Goal: Information Seeking & Learning: Learn about a topic

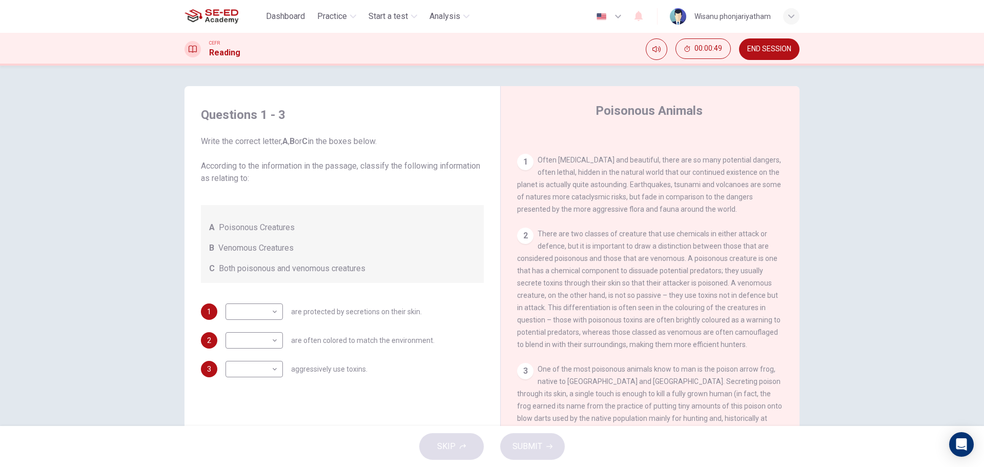
scroll to position [209, 0]
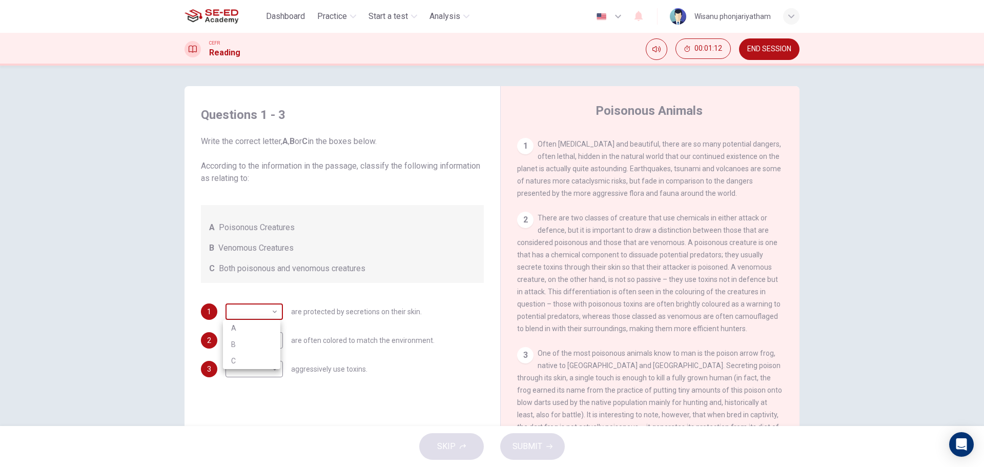
click at [249, 308] on body "This site uses cookies, as explained in our Privacy Policy . If you agree to th…" at bounding box center [492, 233] width 984 height 467
click at [241, 329] on li "A" at bounding box center [251, 328] width 57 height 16
type input "A"
click at [240, 339] on body "This site uses cookies, as explained in our Privacy Policy . If you agree to th…" at bounding box center [492, 233] width 984 height 467
click at [249, 371] on li "B" at bounding box center [251, 373] width 57 height 16
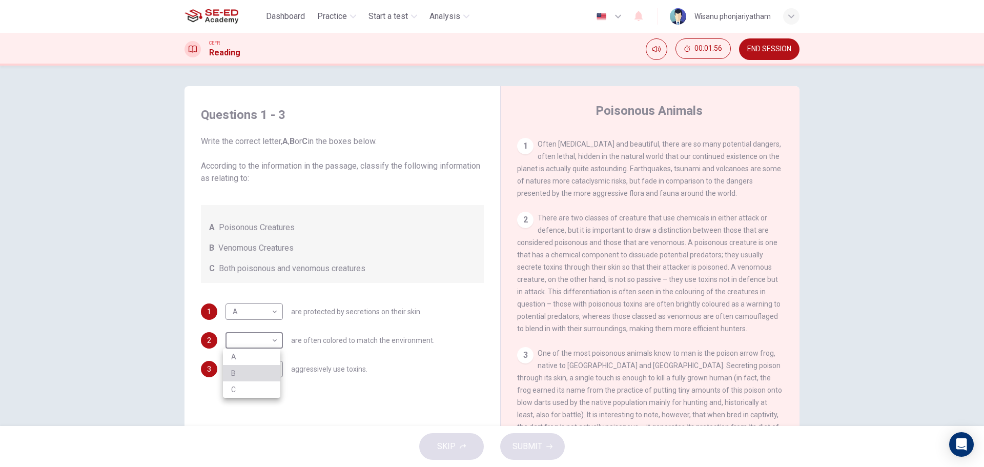
type input "B"
click at [247, 366] on body "This site uses cookies, as explained in our Privacy Policy . If you agree to th…" at bounding box center [492, 233] width 984 height 467
click at [244, 415] on li "C" at bounding box center [251, 418] width 57 height 16
type input "C"
click at [546, 441] on button "SUBMIT" at bounding box center [532, 446] width 65 height 27
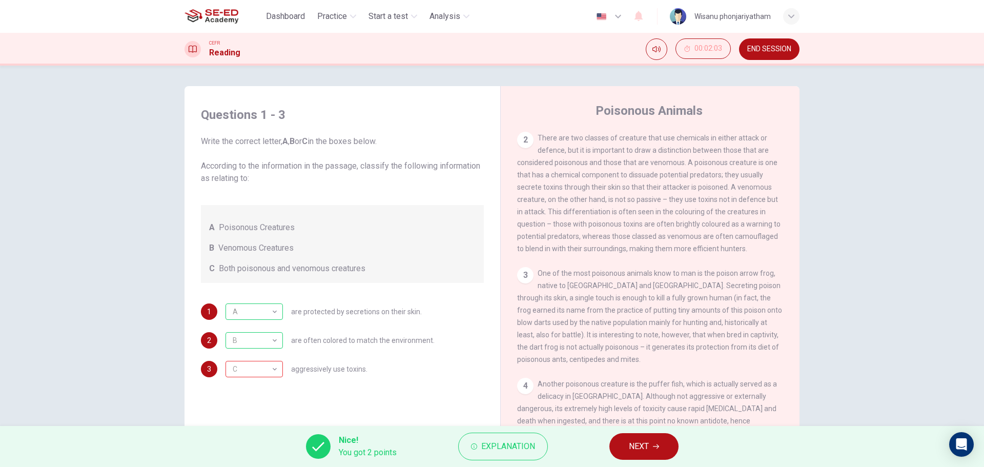
scroll to position [312, 0]
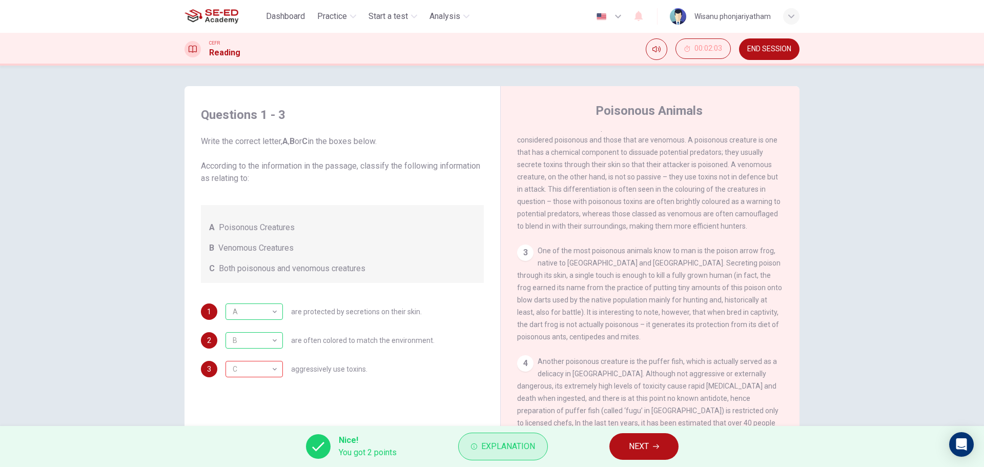
click at [475, 449] on icon "button" at bounding box center [474, 446] width 6 height 6
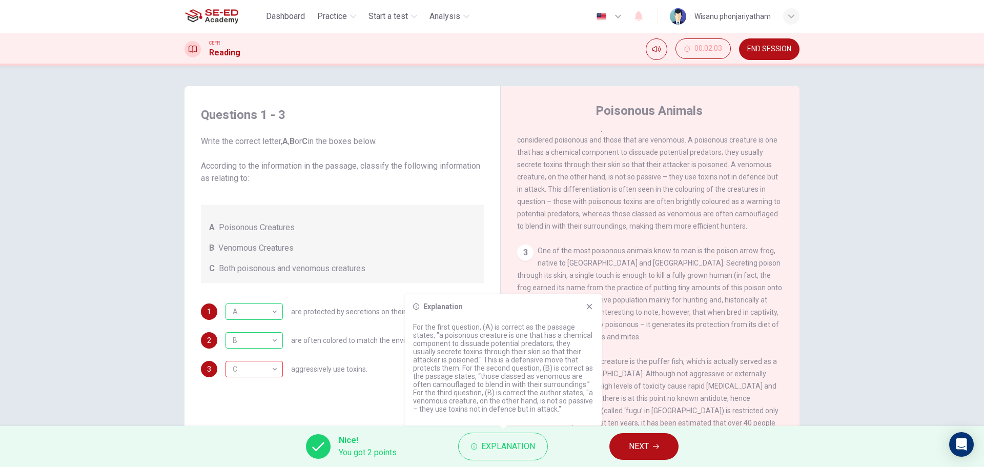
click at [593, 303] on icon at bounding box center [589, 306] width 8 height 8
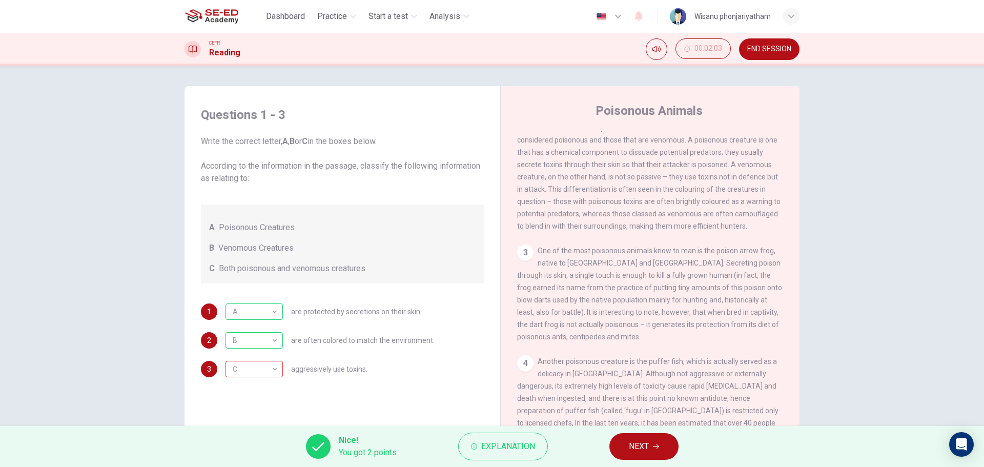
click at [646, 443] on span "NEXT" at bounding box center [639, 446] width 20 height 14
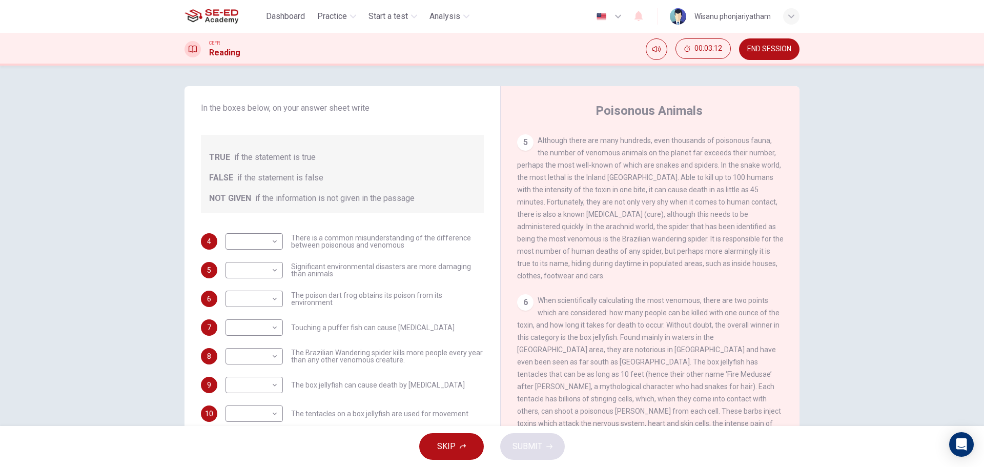
scroll to position [619, 0]
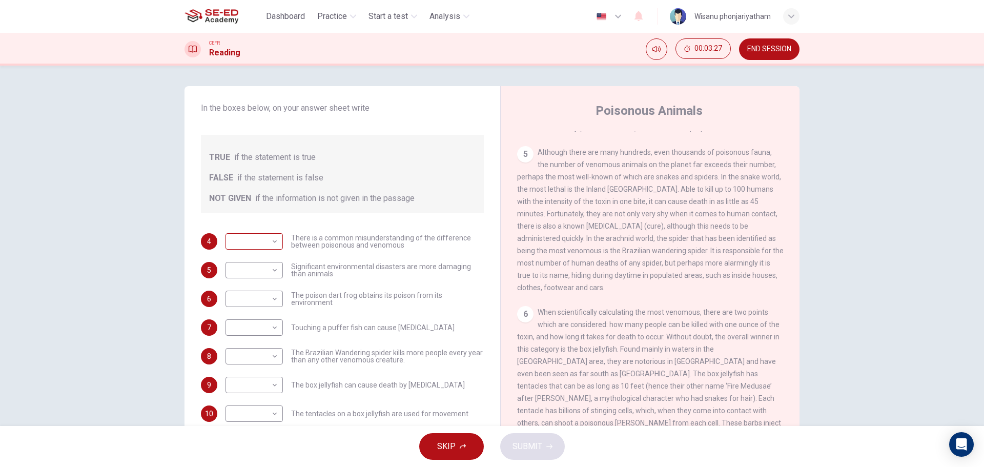
click at [248, 243] on body "This site uses cookies, as explained in our Privacy Policy . If you agree to th…" at bounding box center [492, 233] width 984 height 467
click at [245, 252] on li "TRUE" at bounding box center [251, 258] width 57 height 16
type input "TRUE"
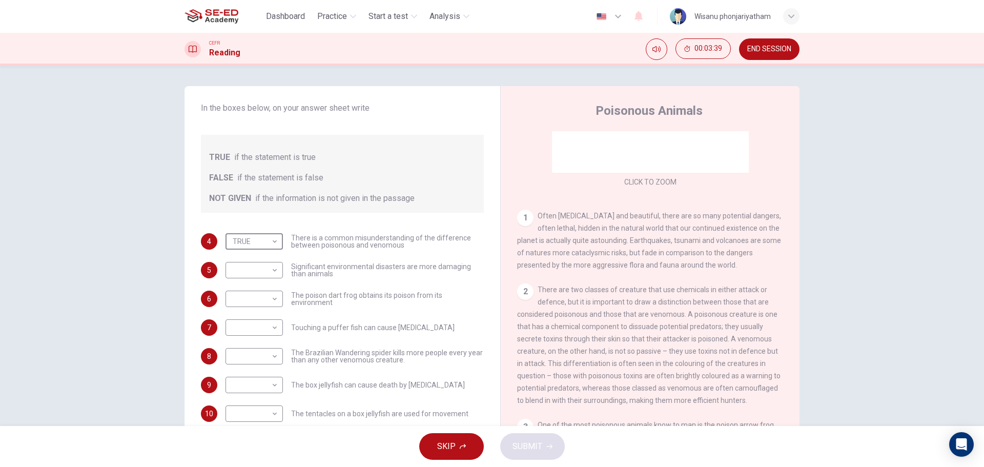
scroll to position [107, 0]
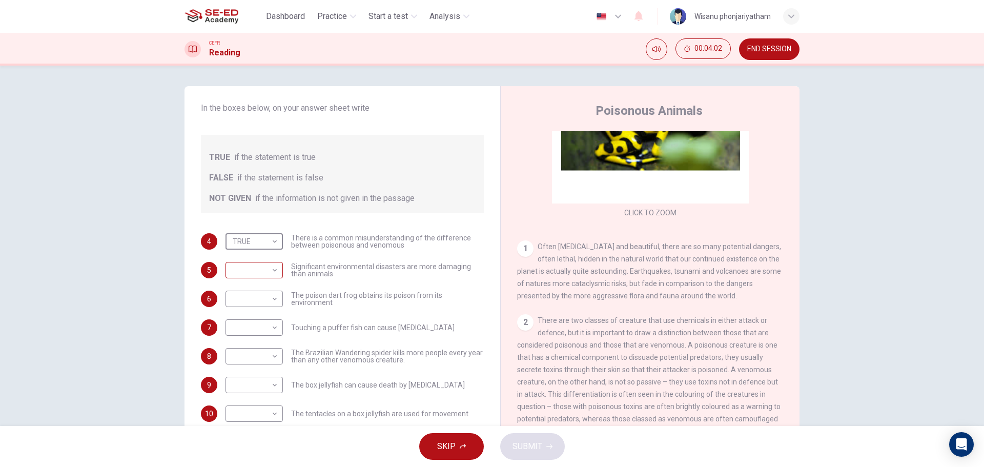
click at [244, 268] on body "This site uses cookies, as explained in our Privacy Policy . If you agree to th…" at bounding box center [492, 233] width 984 height 467
click at [233, 287] on li "TRUE" at bounding box center [251, 286] width 57 height 16
type input "TRUE"
click at [244, 302] on body "This site uses cookies, as explained in our Privacy Policy . If you agree to th…" at bounding box center [492, 233] width 984 height 467
click at [240, 345] on li "NOT GIVEN" at bounding box center [251, 348] width 57 height 16
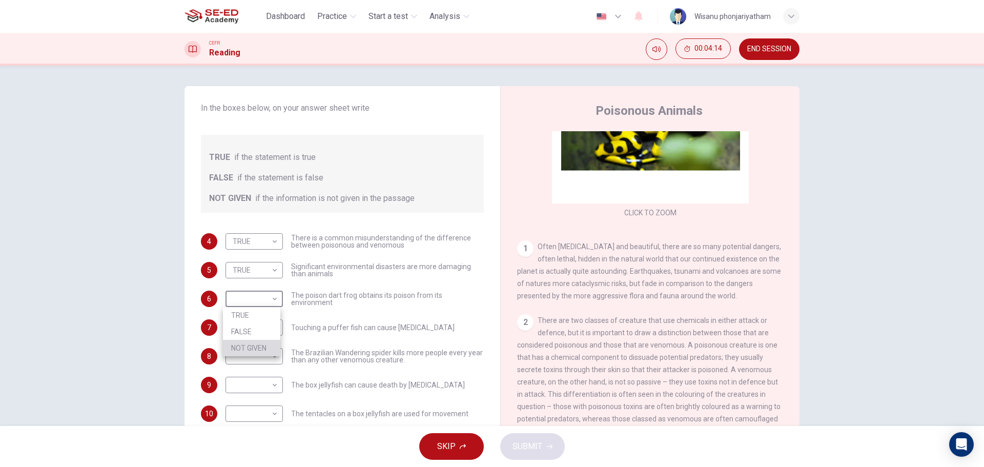
type input "NOT GIVEN"
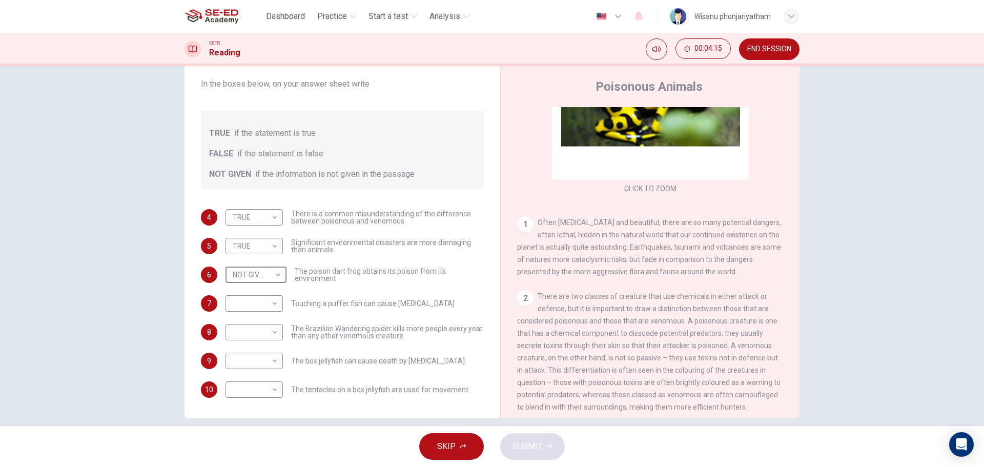
scroll to position [37, 0]
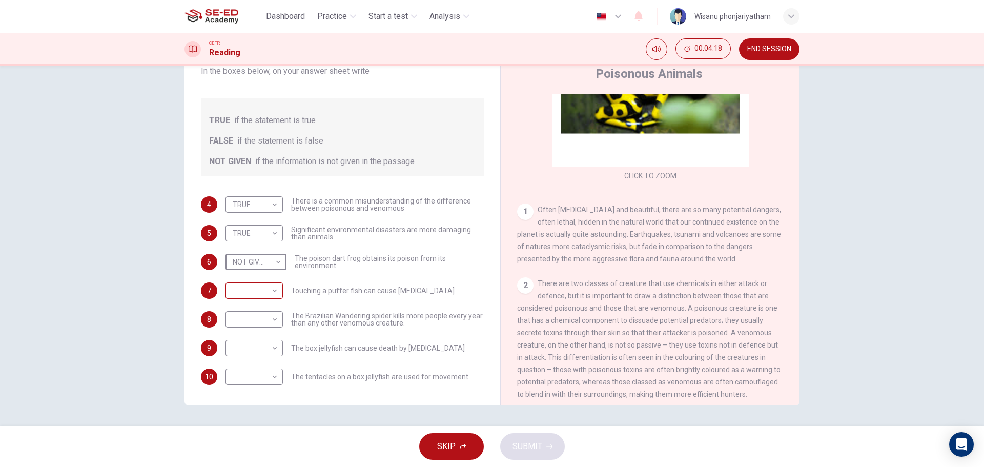
click at [249, 297] on body "This site uses cookies, as explained in our Privacy Policy . If you agree to th…" at bounding box center [492, 233] width 984 height 467
click at [249, 322] on li "FALSE" at bounding box center [251, 323] width 57 height 16
type input "FALSE"
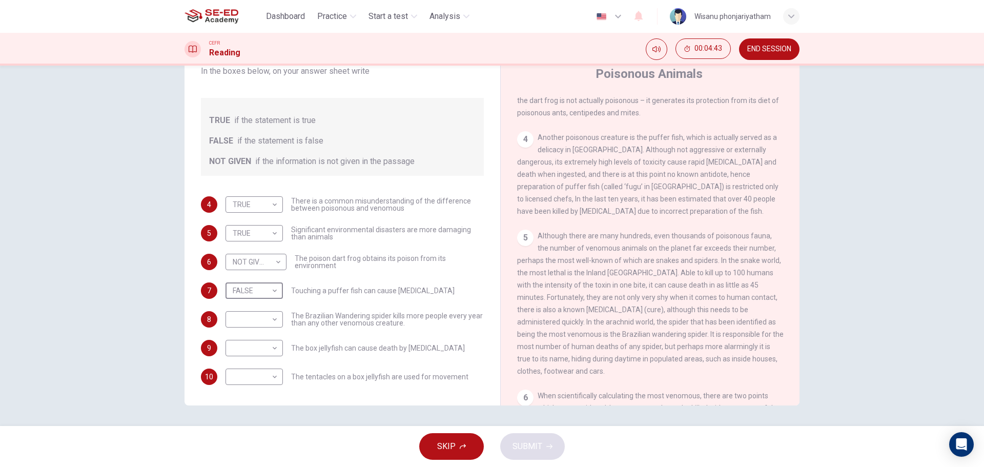
scroll to position [517, 0]
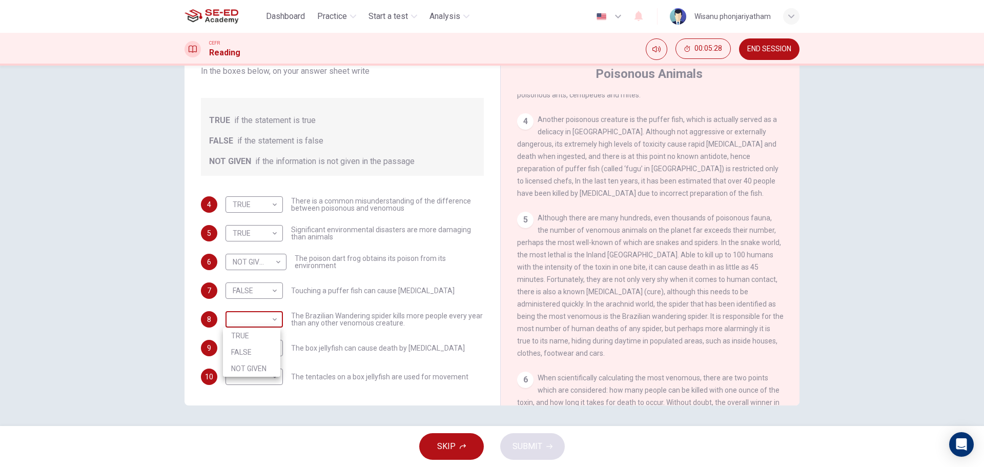
click at [243, 318] on body "This site uses cookies, as explained in our Privacy Policy . If you agree to th…" at bounding box center [492, 233] width 984 height 467
click at [224, 367] on li "NOT GIVEN" at bounding box center [251, 368] width 57 height 16
type input "NOT GIVEN"
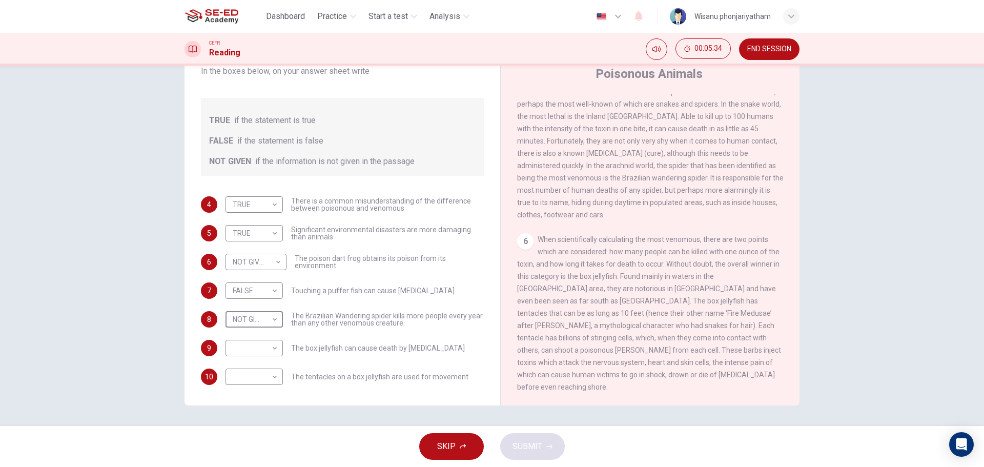
scroll to position [670, 0]
click at [239, 380] on body "This site uses cookies, as explained in our Privacy Policy . If you agree to th…" at bounding box center [492, 233] width 984 height 467
click at [239, 389] on li "TRUE" at bounding box center [251, 393] width 57 height 16
type input "TRUE"
click at [251, 354] on body "This site uses cookies, as explained in our Privacy Policy . If you agree to th…" at bounding box center [492, 233] width 984 height 467
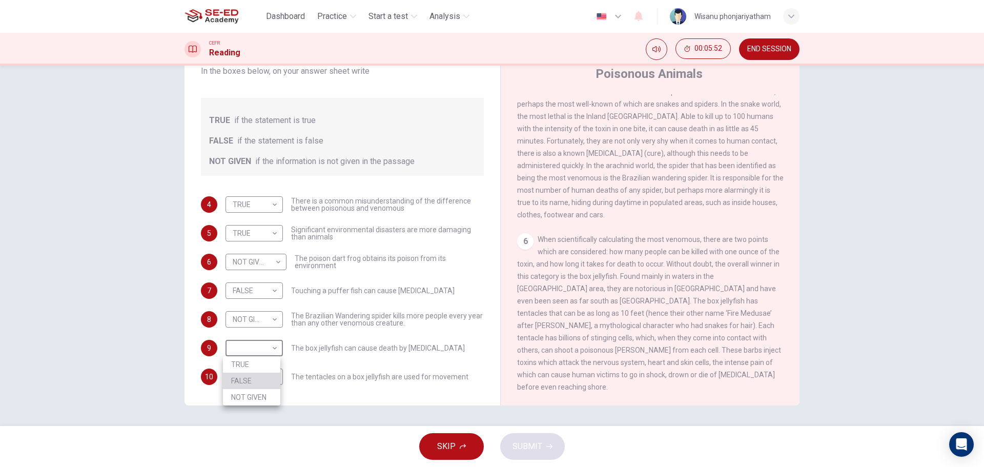
click at [249, 378] on li "FALSE" at bounding box center [251, 381] width 57 height 16
type input "FALSE"
click at [541, 443] on span "SUBMIT" at bounding box center [528, 446] width 30 height 14
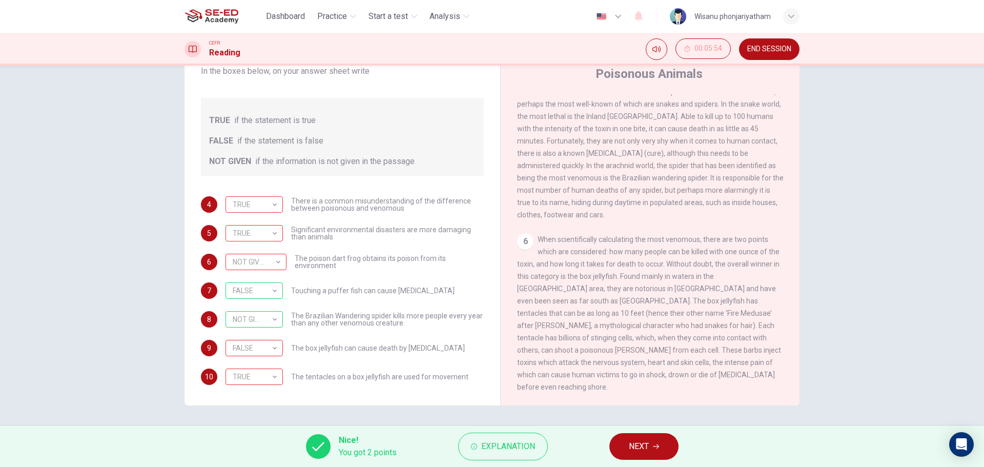
click at [635, 441] on span "NEXT" at bounding box center [639, 446] width 20 height 14
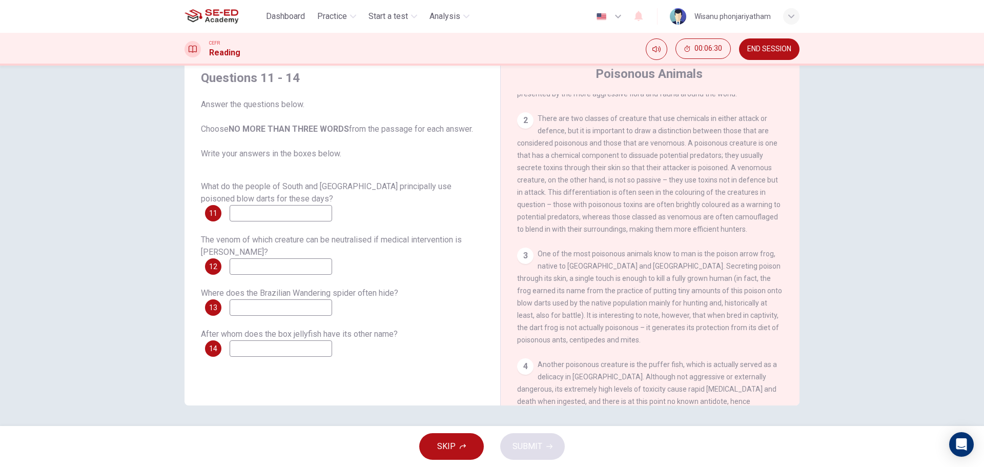
scroll to position [256, 0]
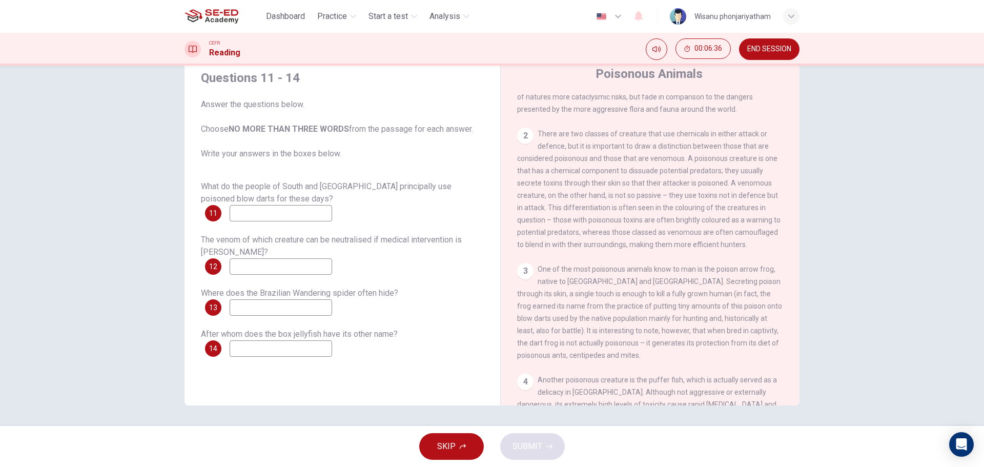
click at [273, 132] on span "Answer the questions below. Choose NO MORE THAN THREE WORDS from the passage fo…" at bounding box center [342, 129] width 283 height 62
click at [241, 219] on input at bounding box center [281, 213] width 103 height 16
click at [239, 215] on input at bounding box center [281, 213] width 103 height 16
click at [209, 215] on span "11" at bounding box center [213, 213] width 8 height 7
click at [263, 205] on div "What do the people of South and [GEOGRAPHIC_DATA] principally use poisoned blow…" at bounding box center [342, 200] width 283 height 41
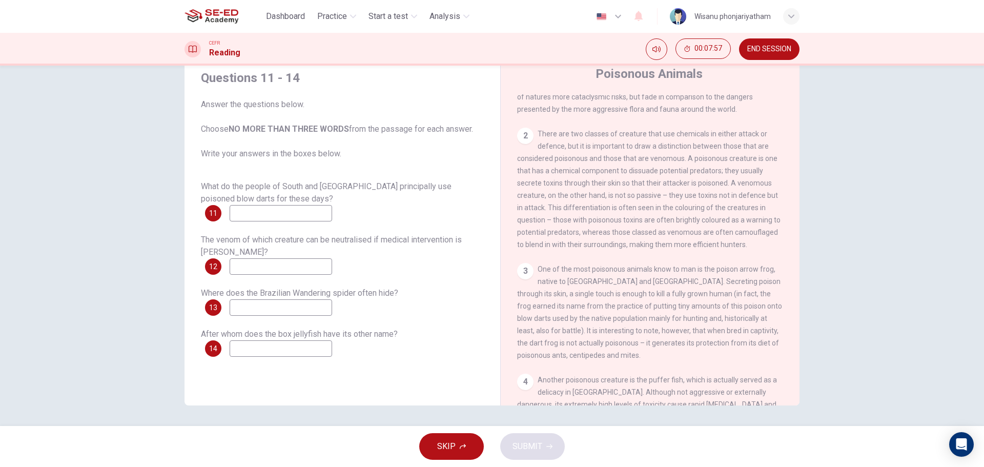
click at [258, 209] on input at bounding box center [281, 213] width 103 height 16
type input "hunting and battles"
click at [209, 269] on span "12" at bounding box center [213, 266] width 8 height 7
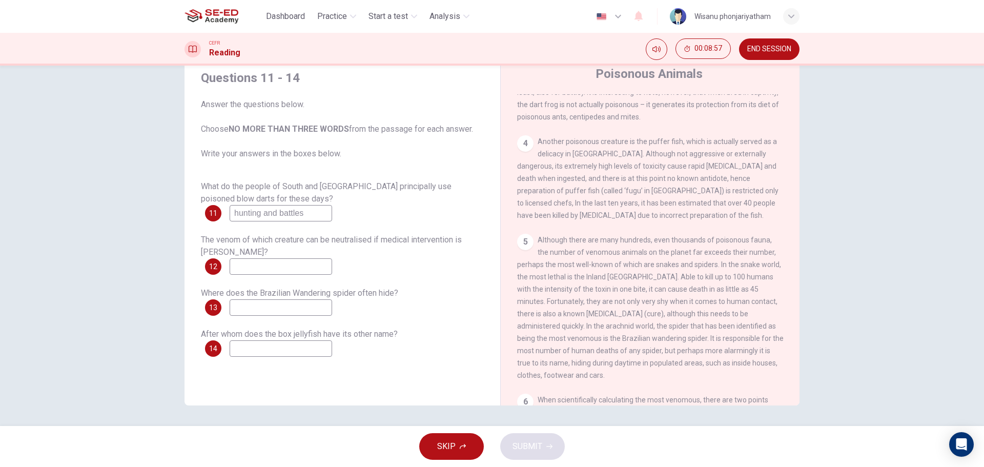
scroll to position [513, 0]
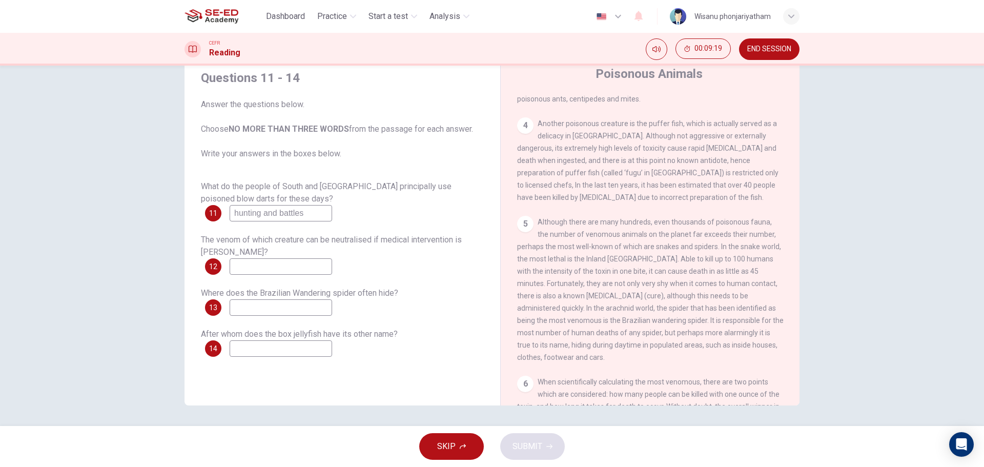
click at [257, 313] on input at bounding box center [281, 307] width 103 height 16
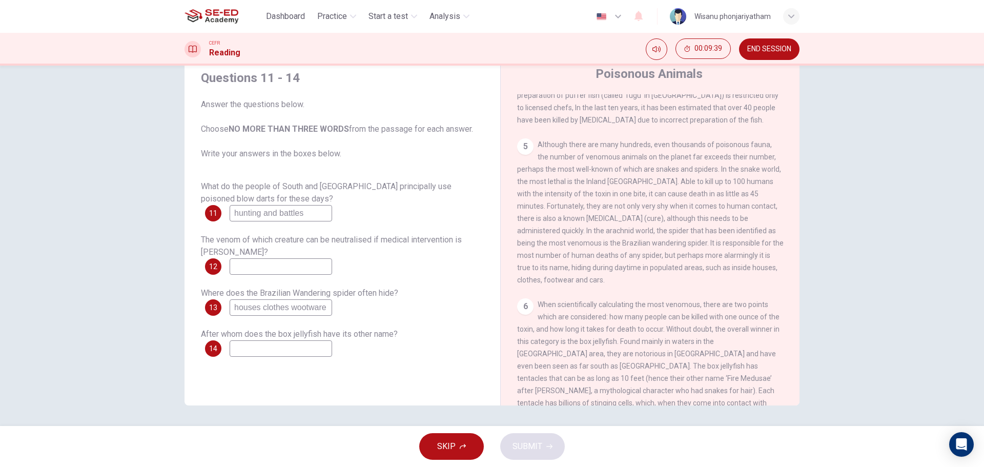
scroll to position [615, 0]
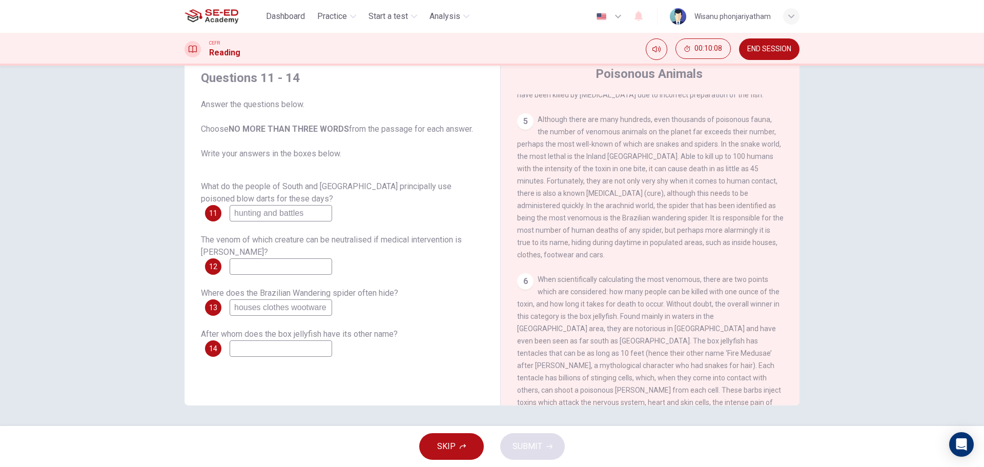
type input "houses clothes wootware"
click at [306, 352] on input at bounding box center [281, 348] width 103 height 16
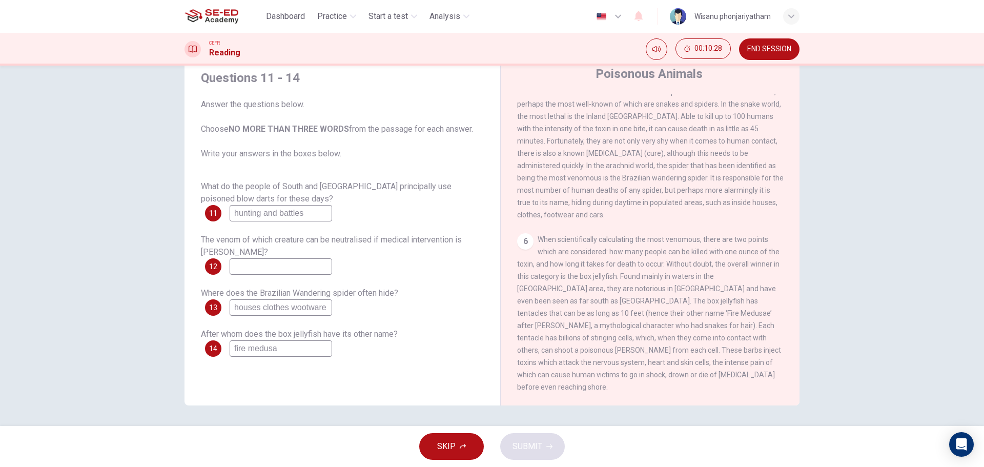
type input "fire medusa"
click at [257, 268] on input at bounding box center [281, 266] width 103 height 16
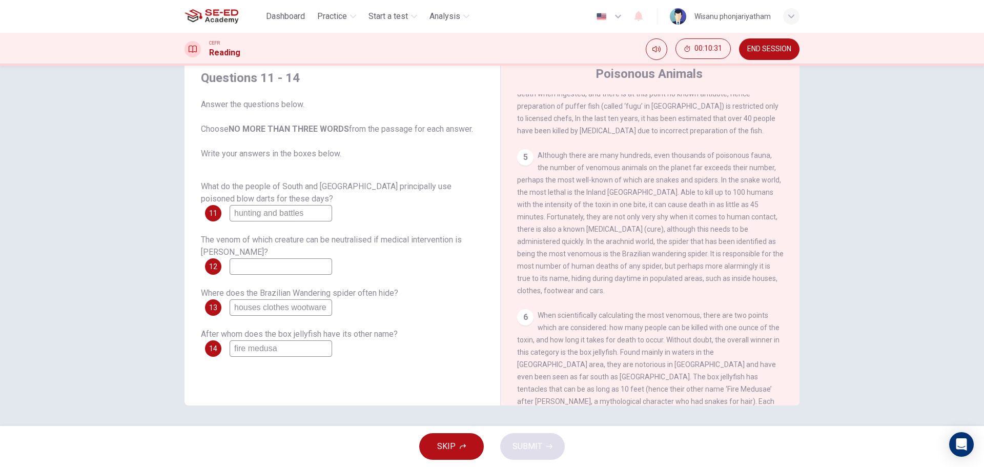
scroll to position [564, 0]
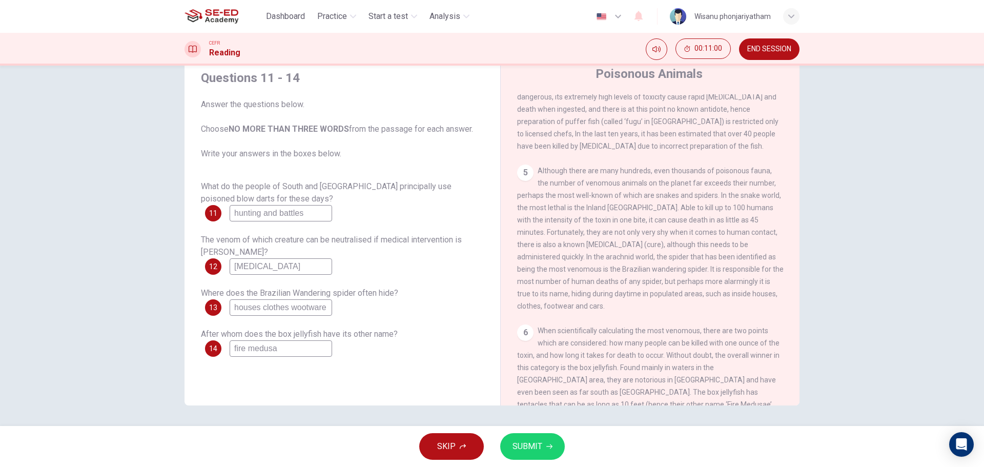
type input "[MEDICAL_DATA]"
click at [533, 445] on span "SUBMIT" at bounding box center [528, 446] width 30 height 14
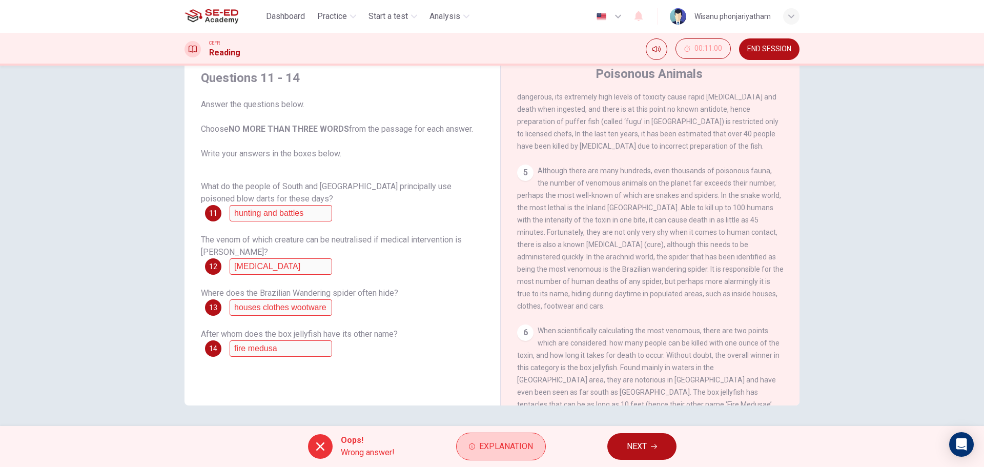
click at [501, 436] on button "Explanation" at bounding box center [501, 447] width 90 height 28
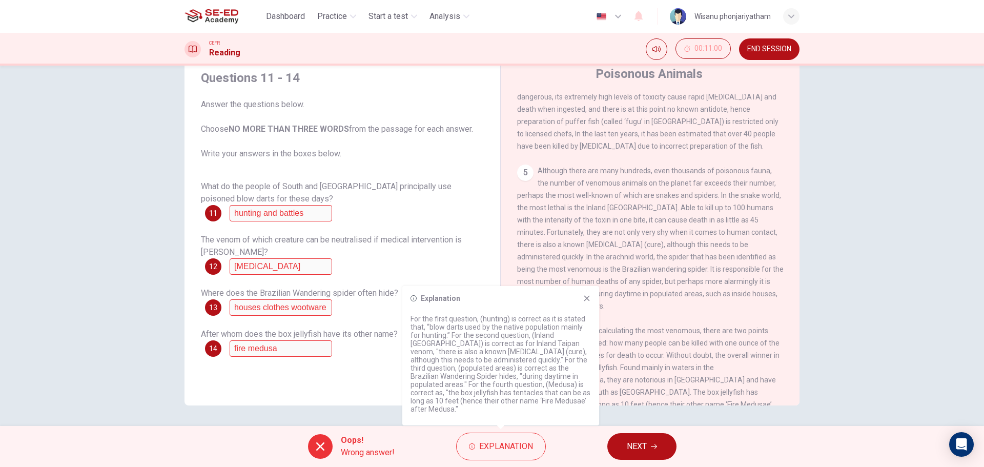
click at [537, 406] on p "For the first question, (hunting) is correct as it is stated that, “blow darts …" at bounding box center [501, 364] width 180 height 98
click at [585, 302] on icon at bounding box center [587, 298] width 8 height 8
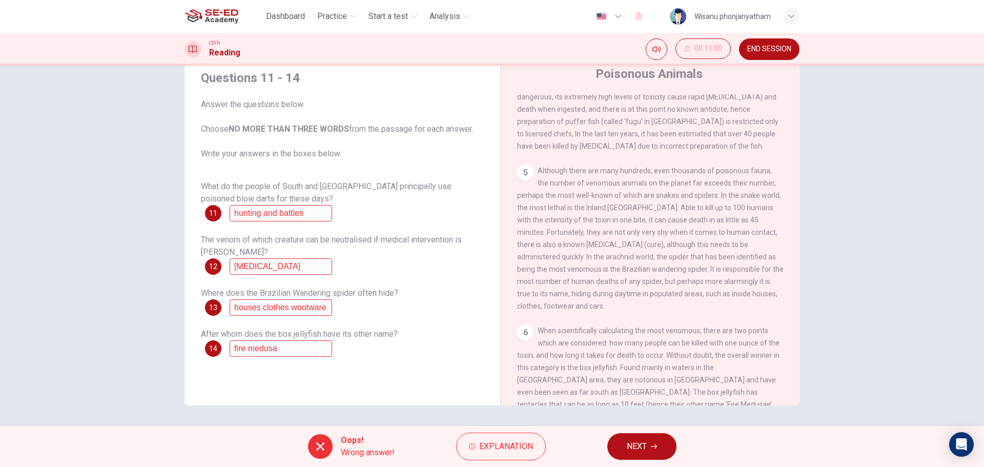
drag, startPoint x: 265, startPoint y: 117, endPoint x: 359, endPoint y: 153, distance: 100.9
click at [355, 148] on span "Answer the questions below. Choose NO MORE THAN THREE WORDS from the passage fo…" at bounding box center [342, 129] width 283 height 62
drag, startPoint x: 274, startPoint y: 129, endPoint x: 371, endPoint y: 154, distance: 100.1
click at [341, 136] on span "Answer the questions below. Choose NO MORE THAN THREE WORDS from the passage fo…" at bounding box center [342, 129] width 283 height 62
drag, startPoint x: 241, startPoint y: 127, endPoint x: 387, endPoint y: 138, distance: 146.0
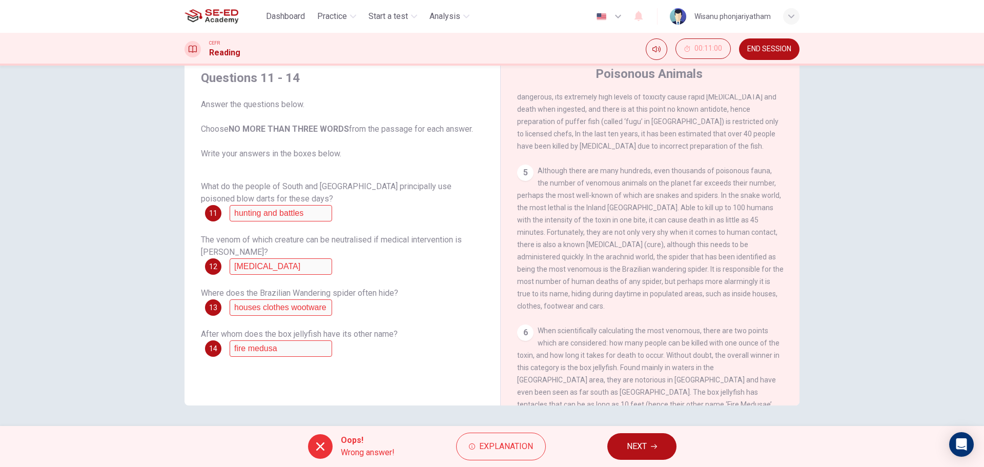
click at [380, 136] on span "Answer the questions below. Choose NO MORE THAN THREE WORDS from the passage fo…" at bounding box center [342, 129] width 283 height 62
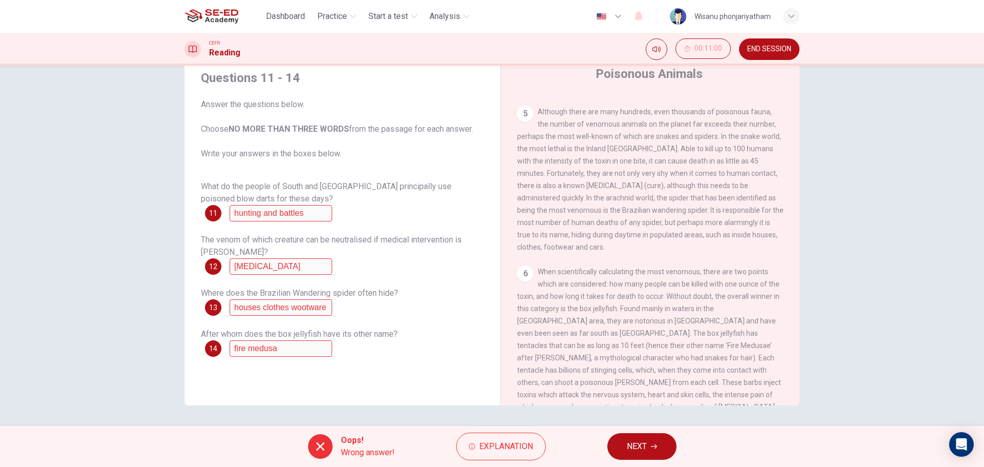
scroll to position [670, 0]
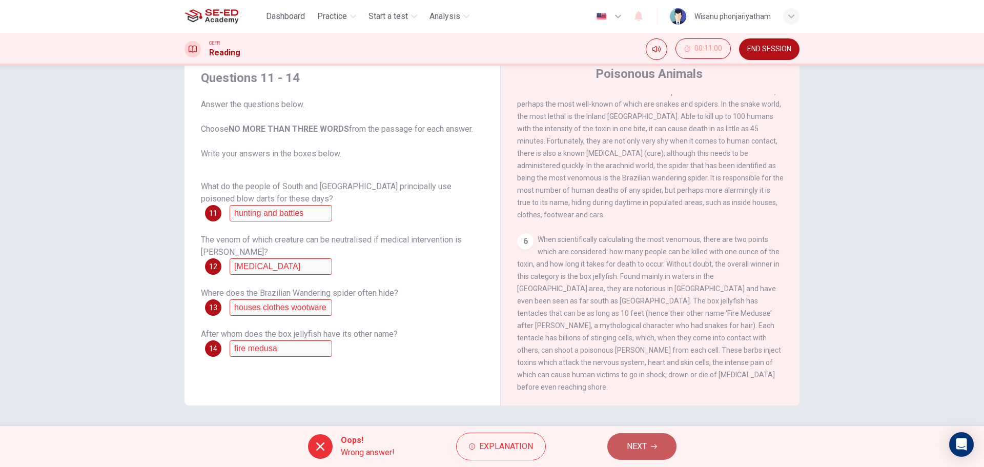
click at [653, 457] on button "NEXT" at bounding box center [641, 446] width 69 height 27
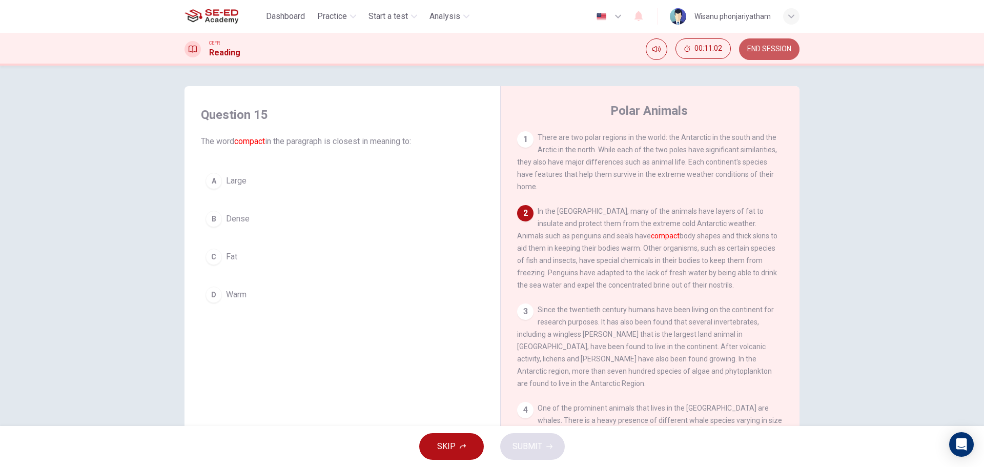
click at [759, 52] on span "END SESSION" at bounding box center [769, 49] width 44 height 8
